Goal: Entertainment & Leisure: Consume media (video, audio)

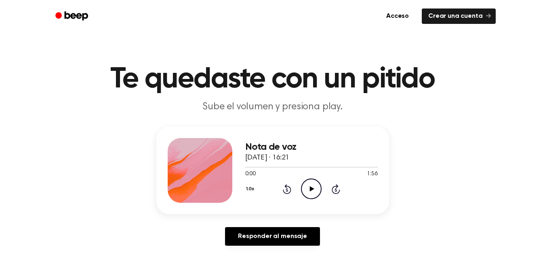
click at [311, 185] on icon "Play Audio" at bounding box center [311, 188] width 21 height 21
click at [309, 186] on icon "Pause Audio" at bounding box center [311, 188] width 21 height 21
click at [277, 165] on div at bounding box center [311, 166] width 133 height 6
click at [310, 188] on icon at bounding box center [312, 188] width 4 height 5
click at [352, 168] on div at bounding box center [311, 166] width 133 height 6
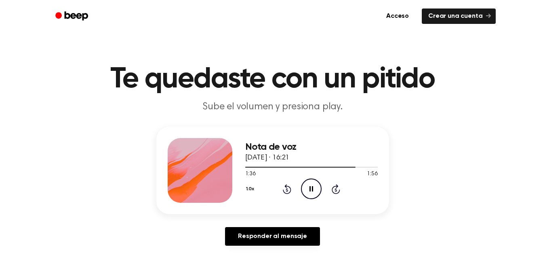
click at [312, 187] on icon at bounding box center [312, 188] width 4 height 5
click at [306, 190] on icon "Play Audio" at bounding box center [311, 188] width 21 height 21
click at [288, 187] on icon "Rewind 5 seconds" at bounding box center [287, 189] width 9 height 11
